Goal: Navigation & Orientation: Go to known website

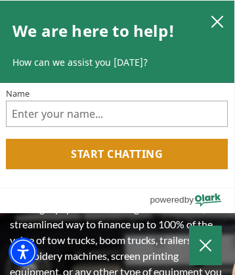
scroll to position [3024, 0]
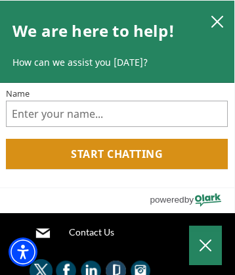
click at [140, 269] on img at bounding box center [140, 270] width 23 height 23
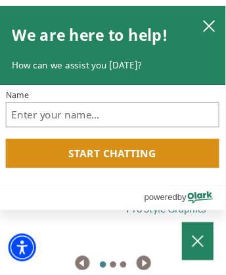
scroll to position [3215, 0]
